Goal: Transaction & Acquisition: Register for event/course

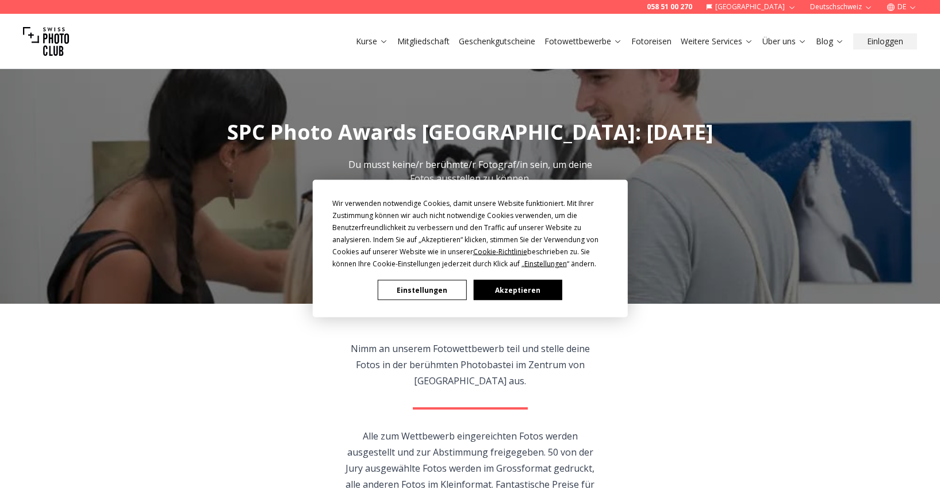
click at [527, 285] on button "Akzeptieren" at bounding box center [517, 290] width 89 height 20
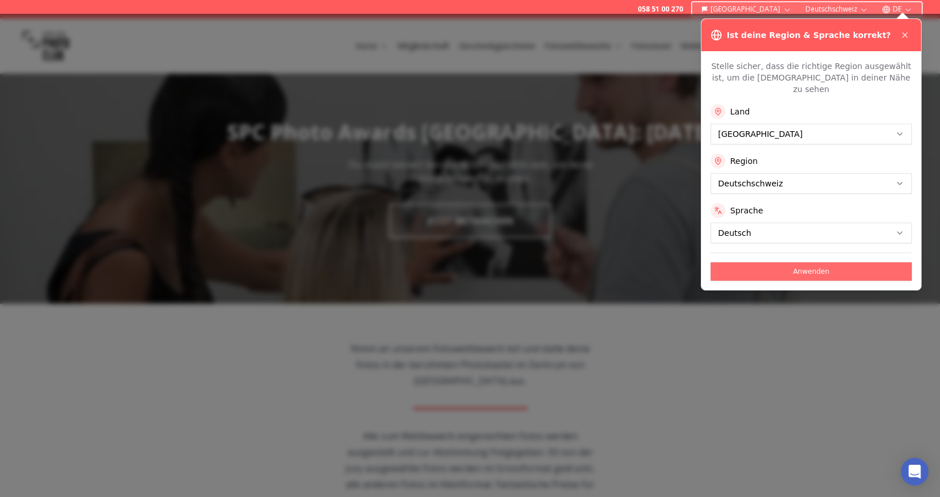
click at [826, 262] on button "Anwenden" at bounding box center [811, 271] width 201 height 18
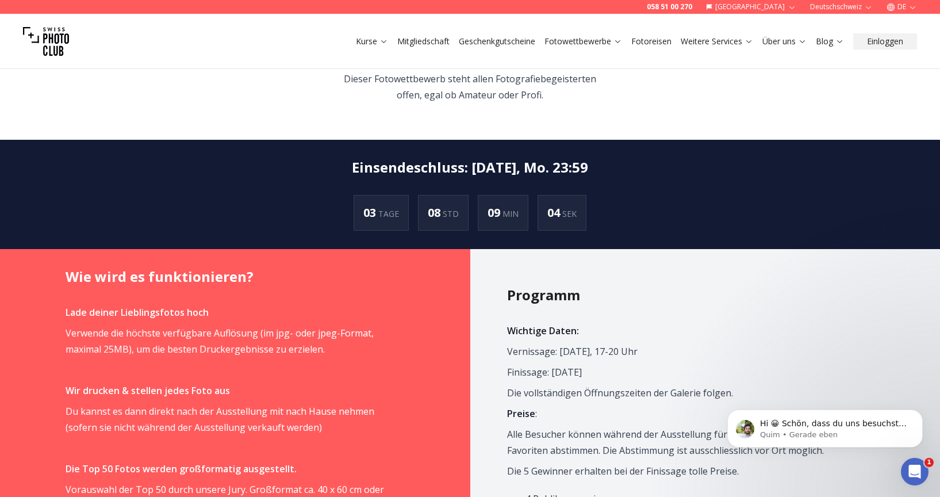
scroll to position [506, 0]
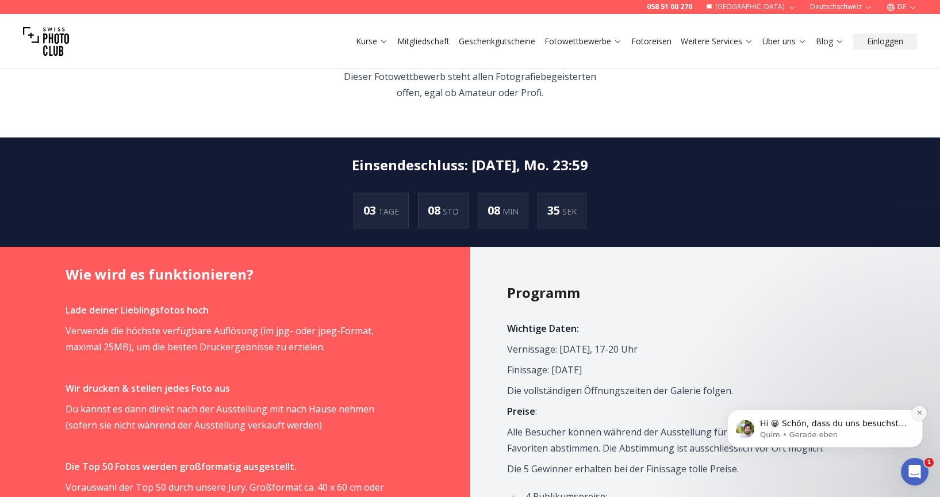
click at [917, 413] on icon "Dismiss notification" at bounding box center [919, 412] width 6 height 6
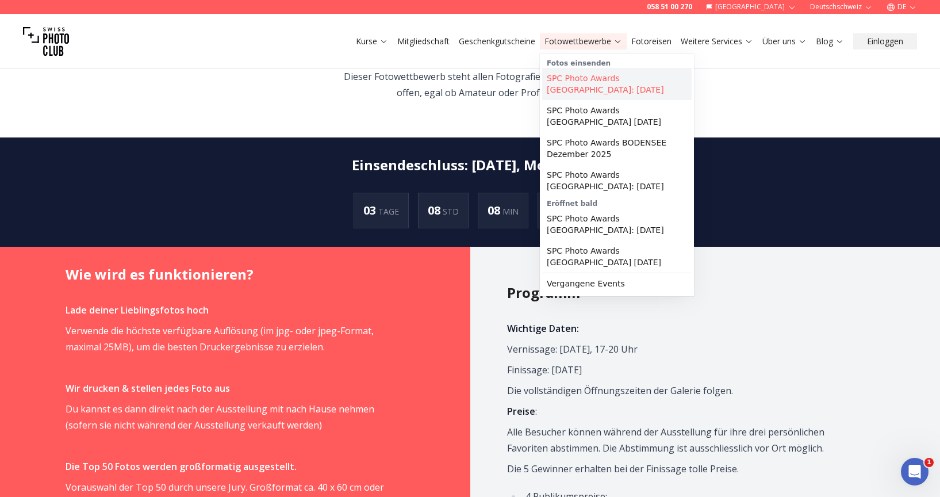
click at [602, 83] on link "SPC Photo Awards [GEOGRAPHIC_DATA]: [DATE]" at bounding box center [616, 84] width 149 height 32
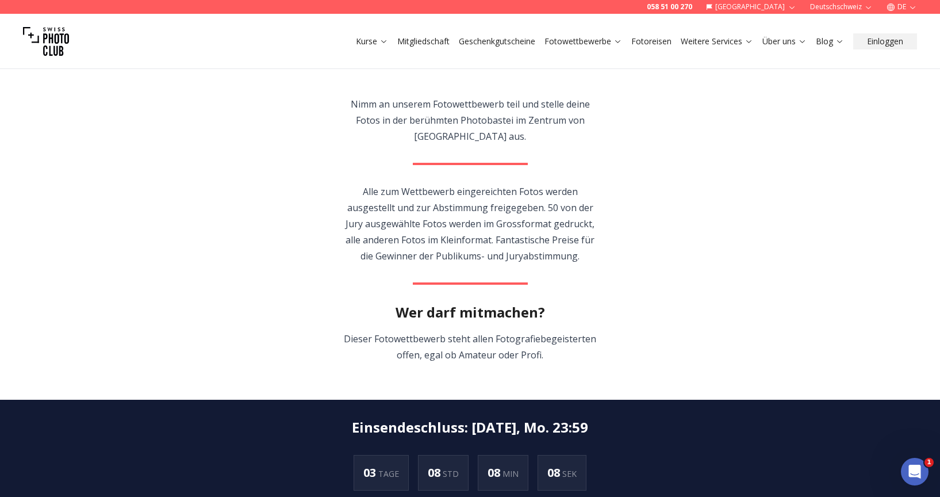
scroll to position [247, 0]
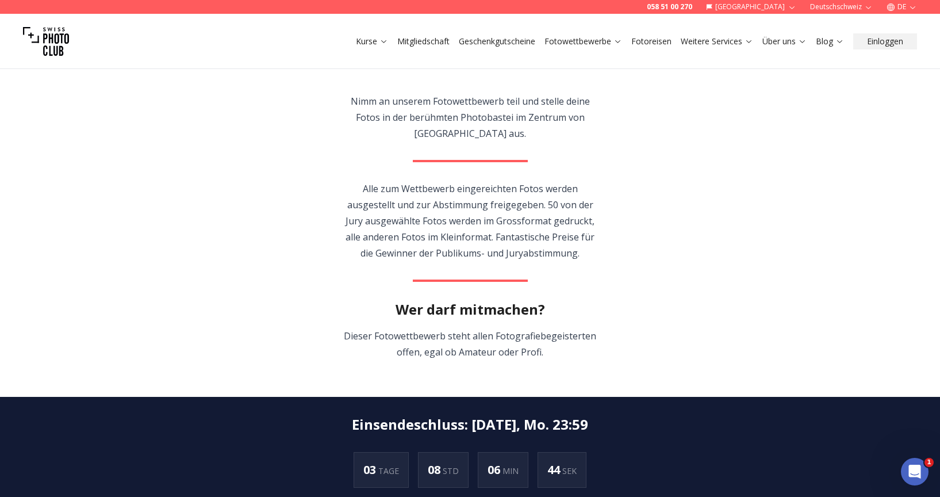
click at [496, 44] on link "Geschenkgutscheine" at bounding box center [497, 41] width 76 height 11
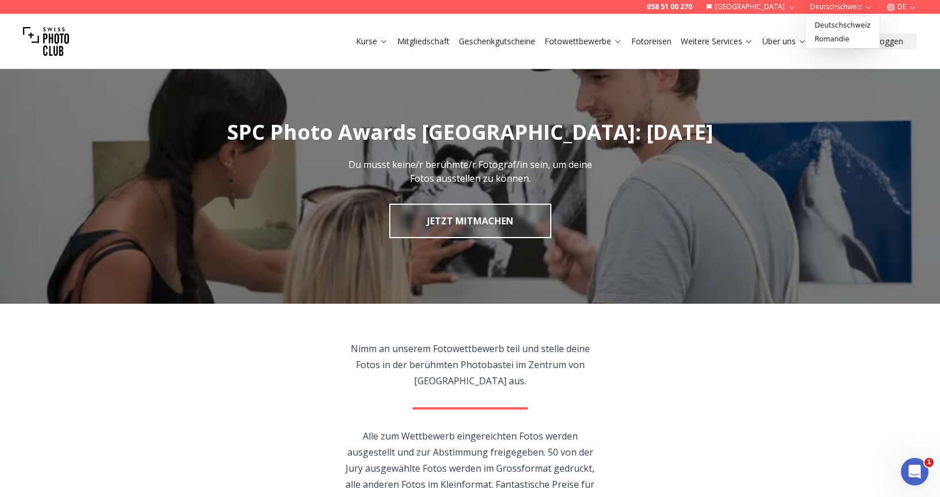
click at [866, 4] on icon "button" at bounding box center [868, 7] width 9 height 9
click at [859, 24] on link "Deutschschweiz" at bounding box center [843, 25] width 70 height 14
